Goal: Navigation & Orientation: Find specific page/section

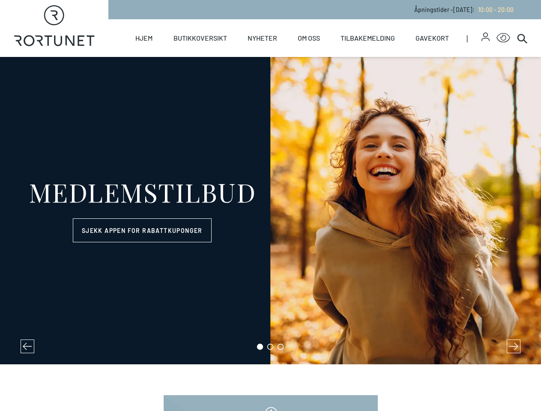
select select "NO"
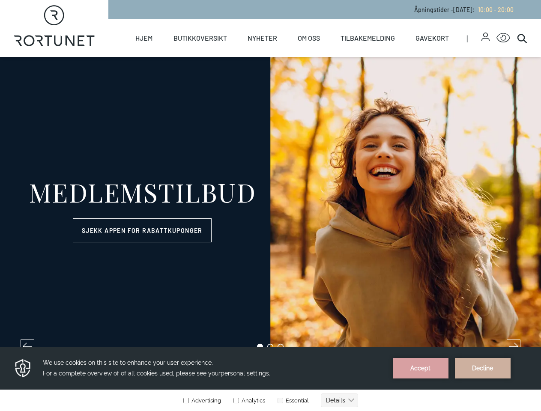
click at [483, 37] on icon "button" at bounding box center [485, 35] width 5 height 5
click at [496, 38] on icon "Click for Accessibility Features" at bounding box center [503, 38] width 14 height 10
